Goal: Complete application form

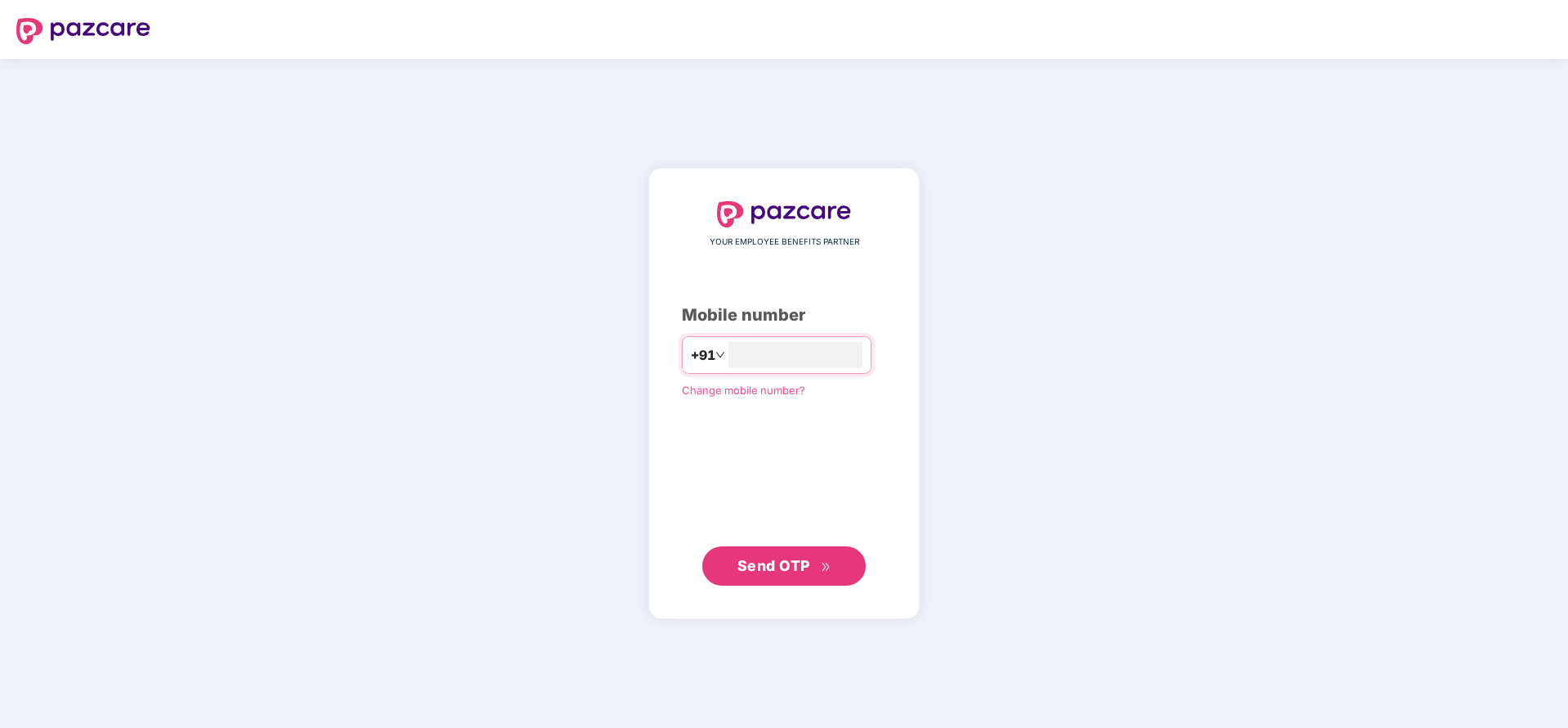
type input "**********"
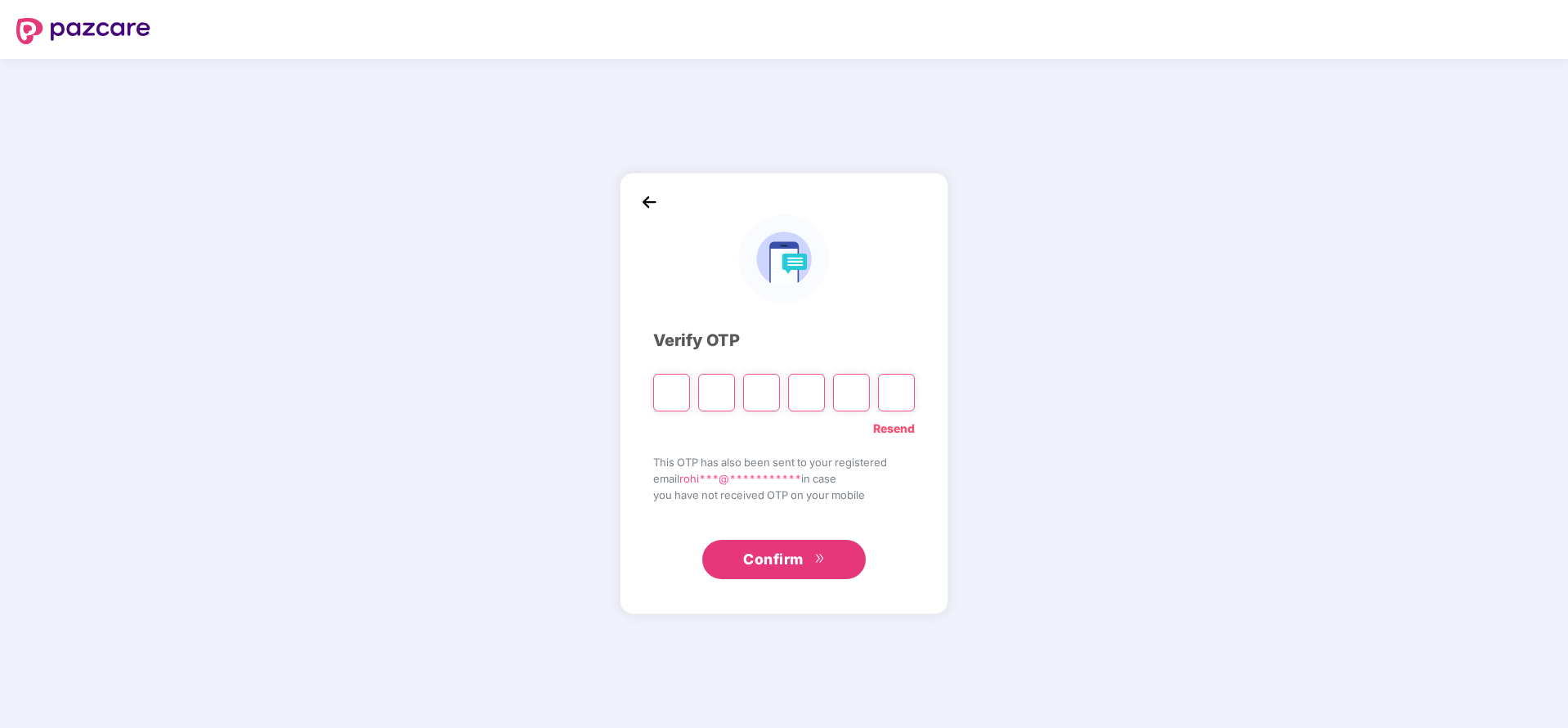
paste input "*"
type input "*"
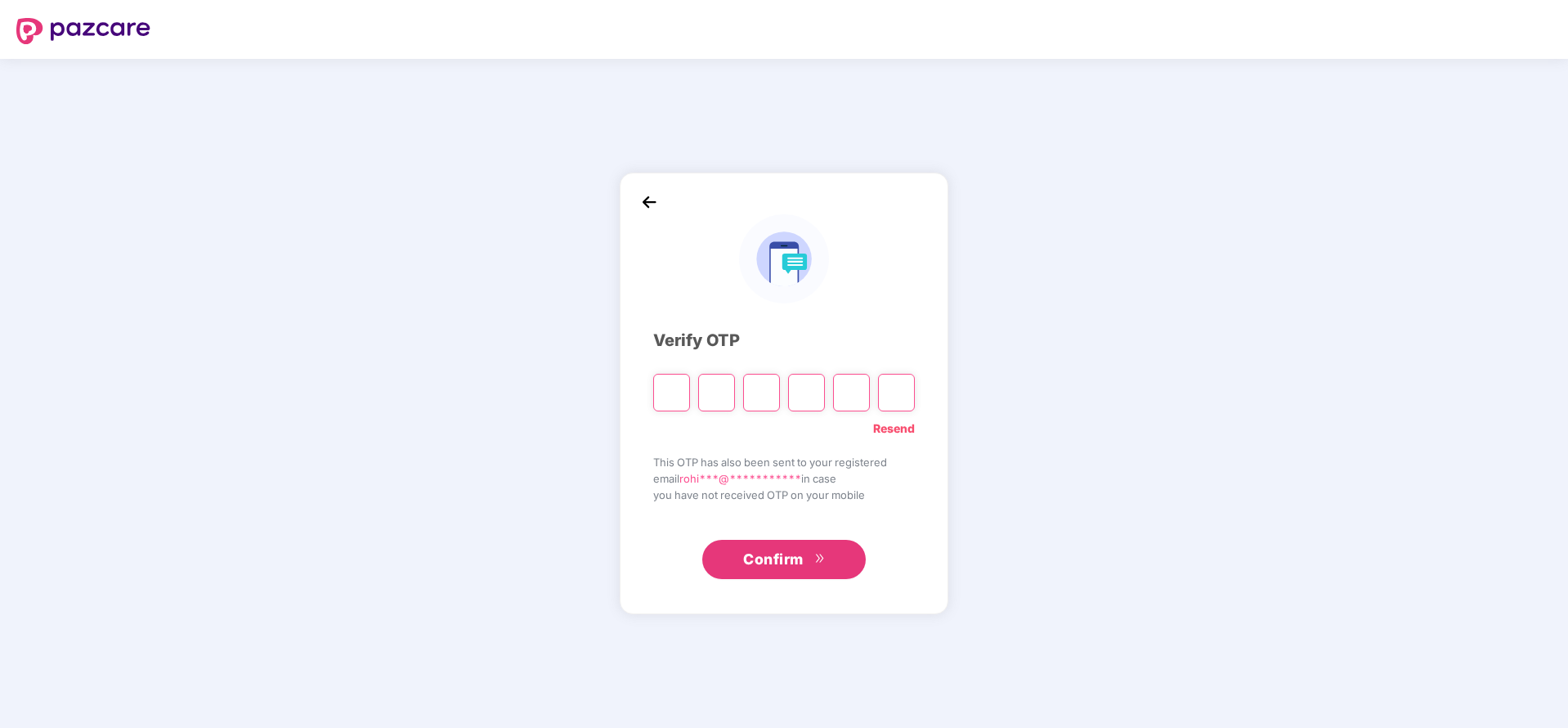
type input "*"
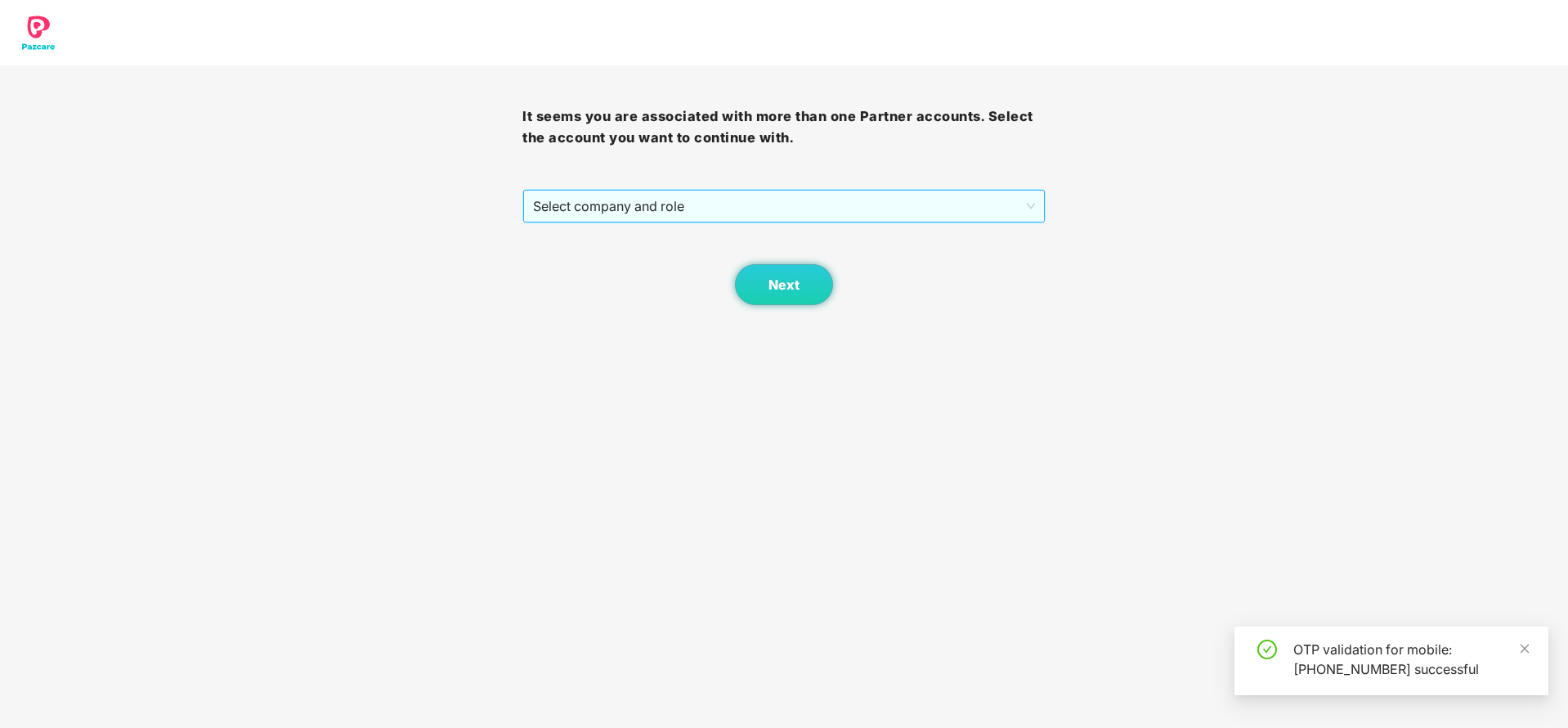
click at [695, 203] on span "Select company and role" at bounding box center [784, 206] width 501 height 31
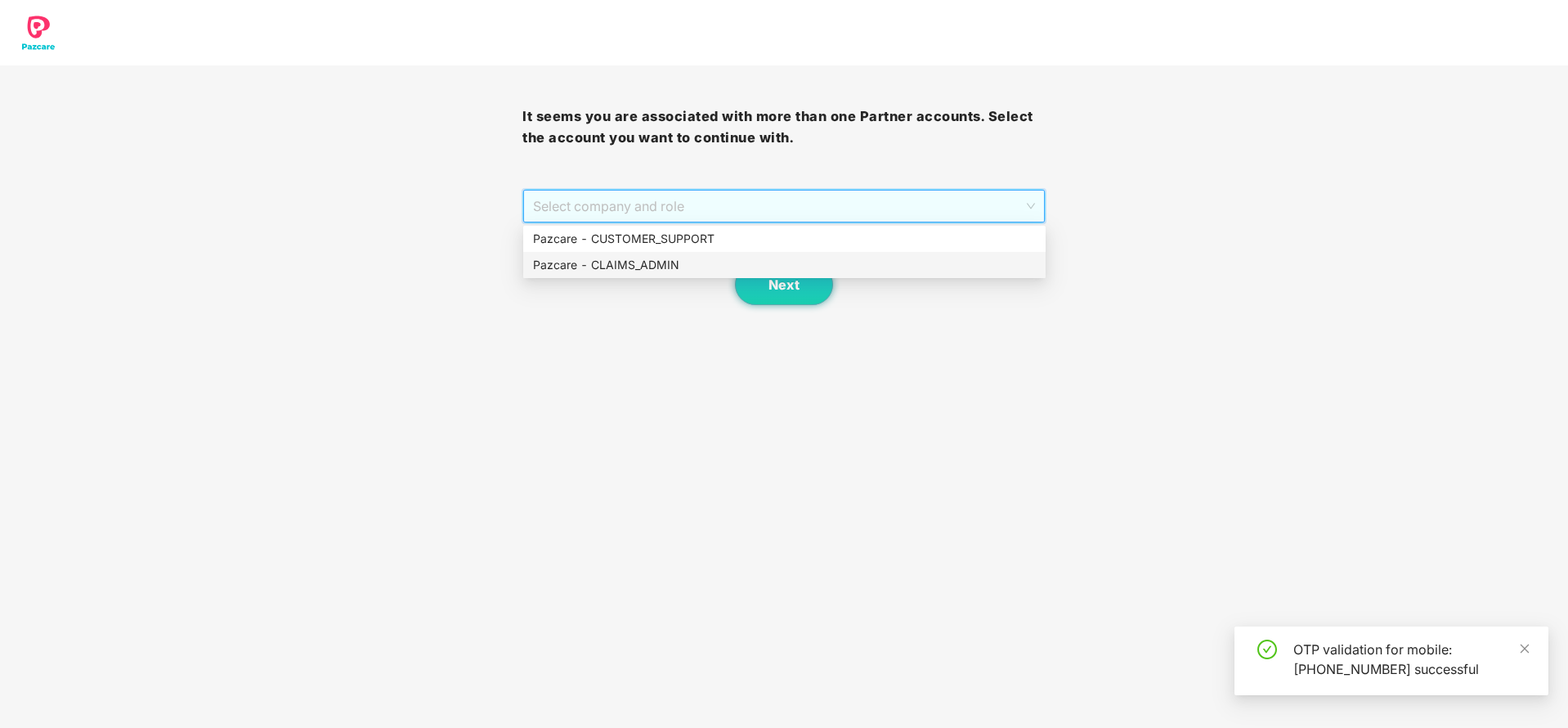
click at [639, 265] on div "Pazcare - CLAIMS_ADMIN" at bounding box center [784, 264] width 502 height 18
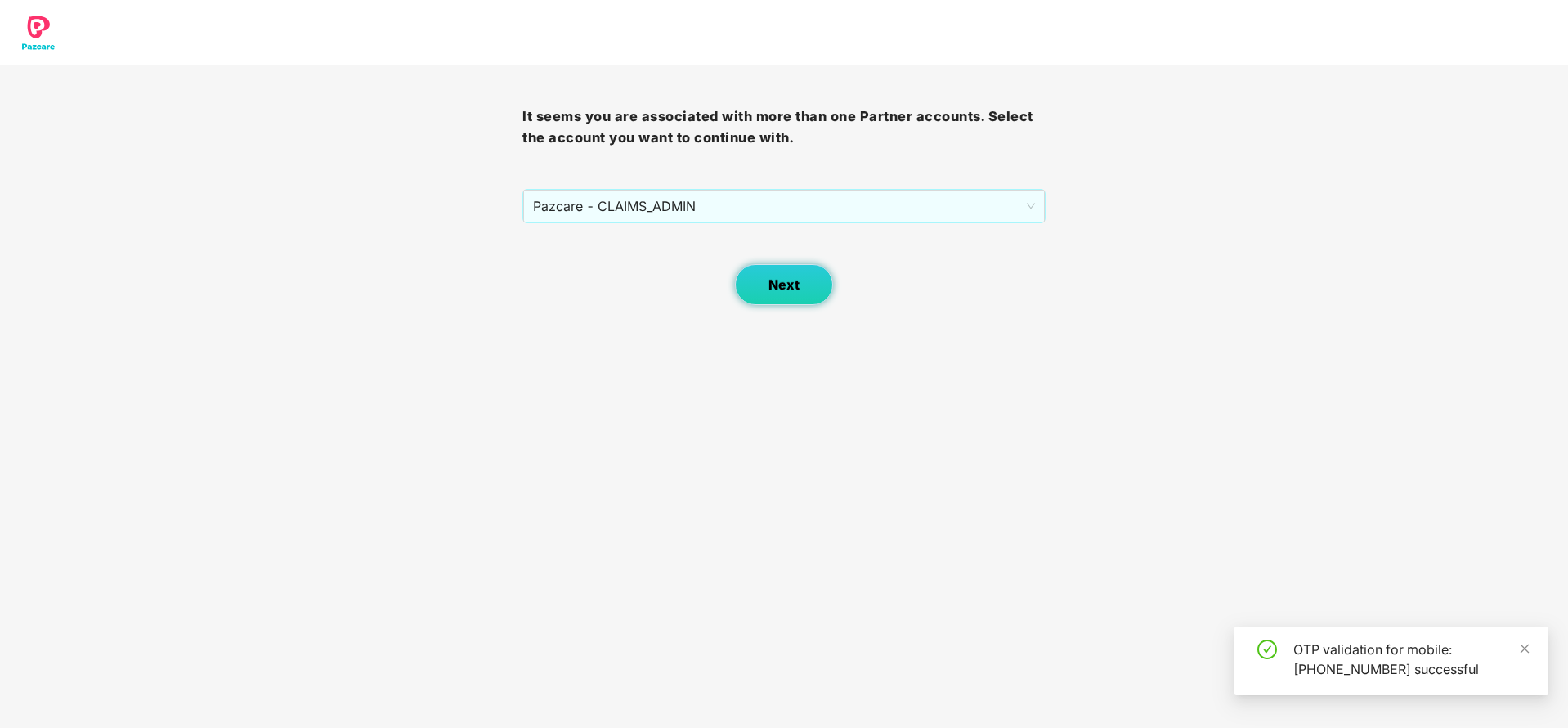
click at [781, 288] on span "Next" at bounding box center [783, 284] width 31 height 16
